Goal: Find specific page/section: Find specific page/section

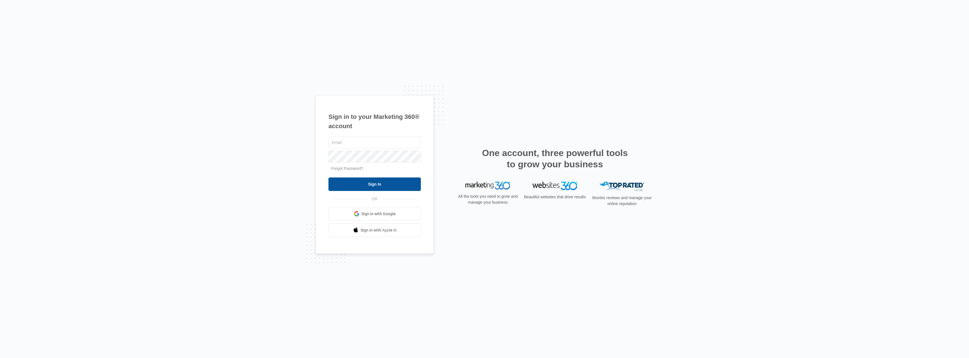
type input "hello@elite-rr.com"
click at [409, 187] on input "Sign In" at bounding box center [375, 185] width 92 height 14
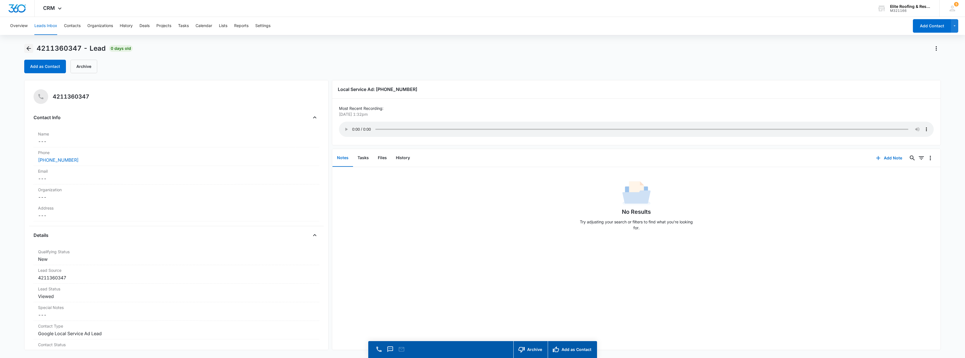
click at [27, 50] on icon "Back" at bounding box center [28, 48] width 7 height 7
